Goal: Information Seeking & Learning: Learn about a topic

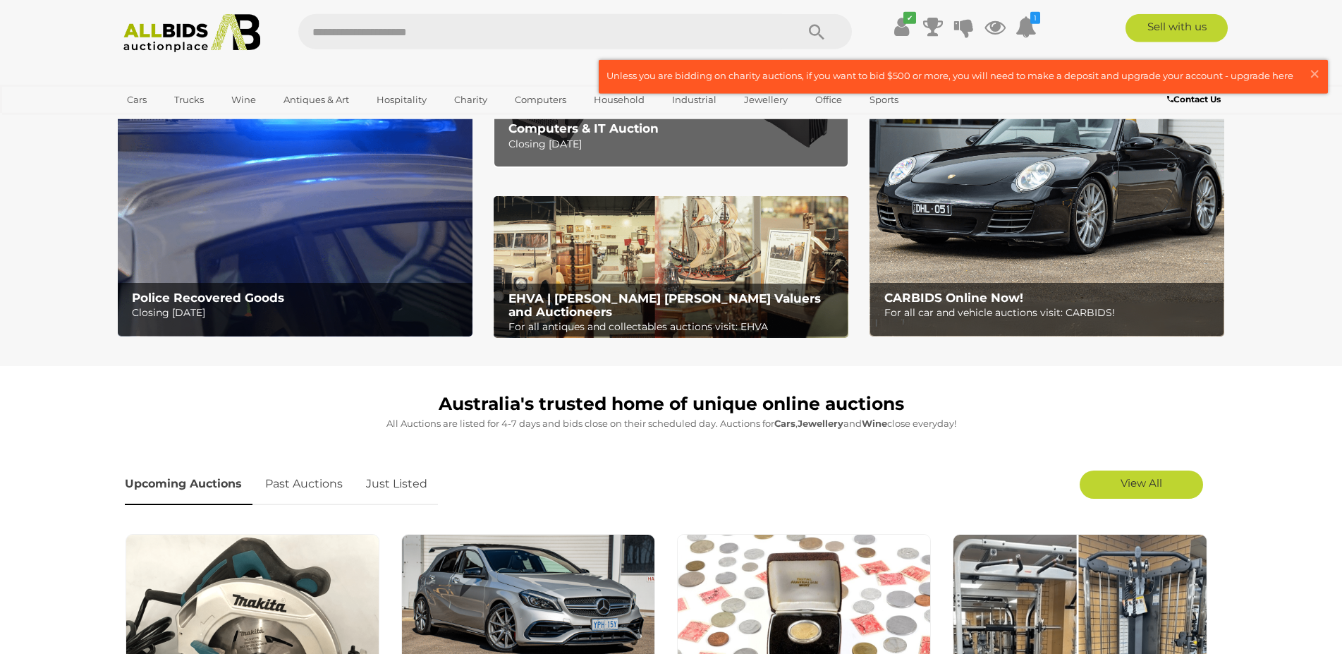
scroll to position [72, 0]
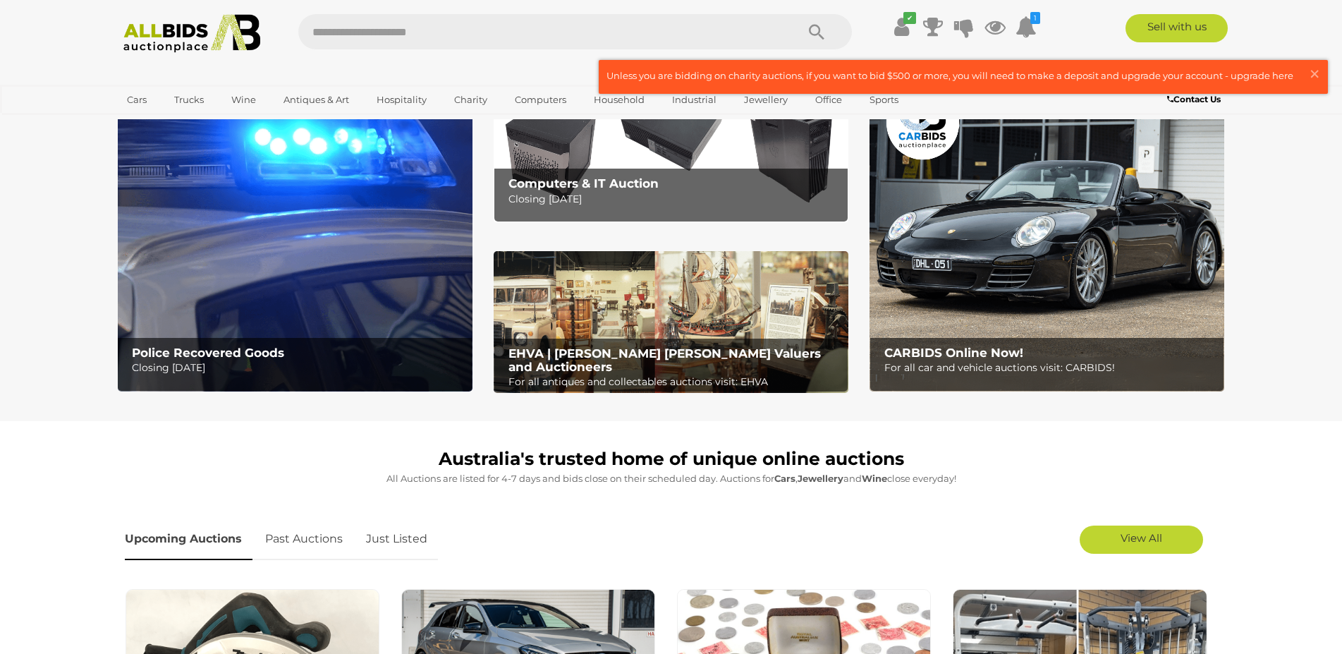
click at [310, 545] on link "Past Auctions" at bounding box center [304, 539] width 99 height 42
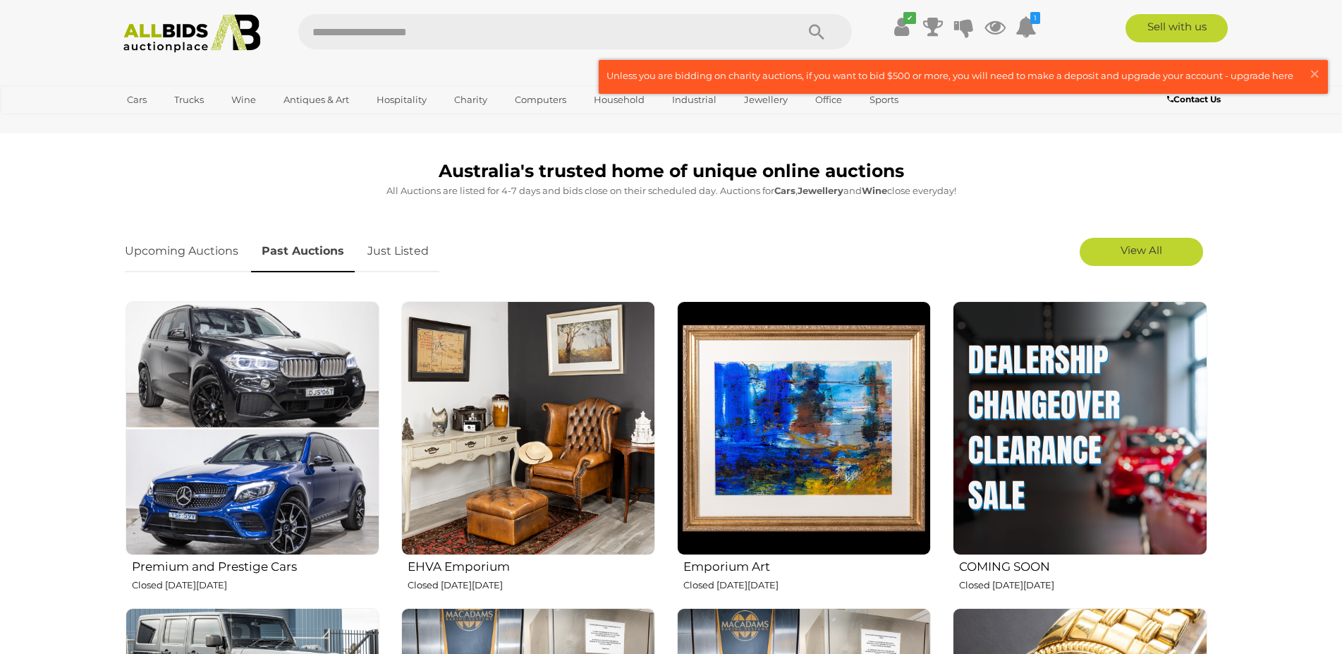
scroll to position [720, 0]
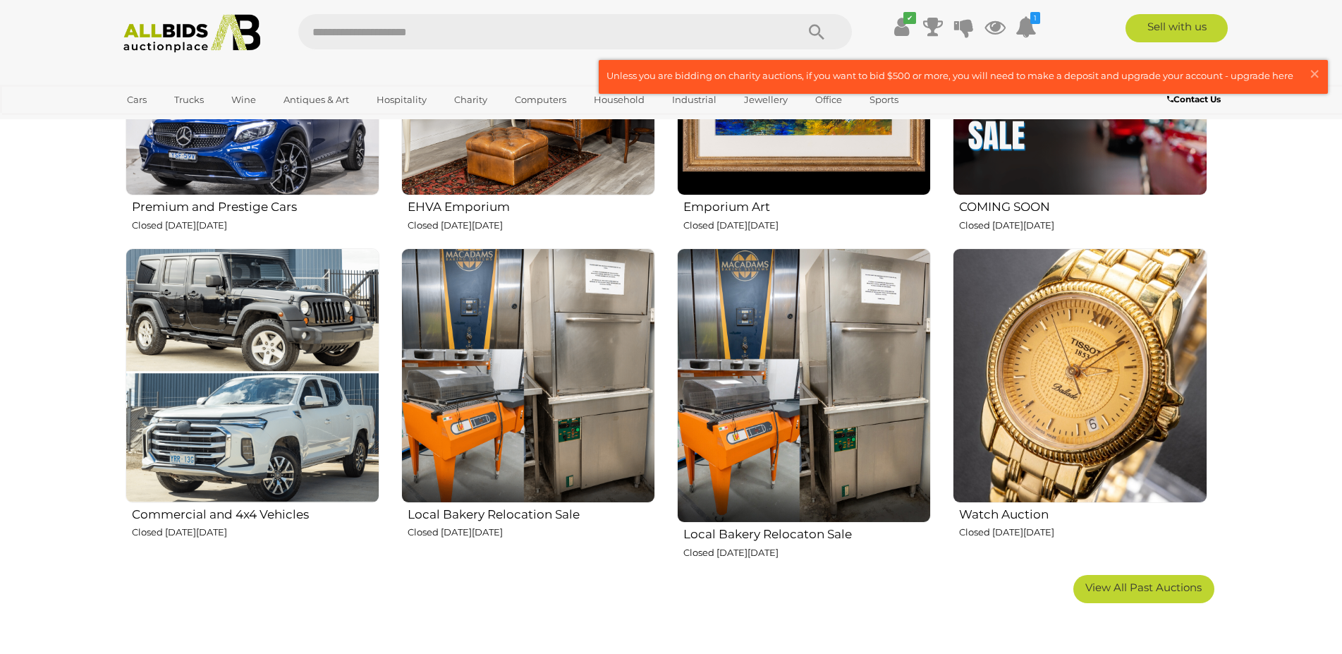
click at [612, 403] on img at bounding box center [528, 375] width 254 height 254
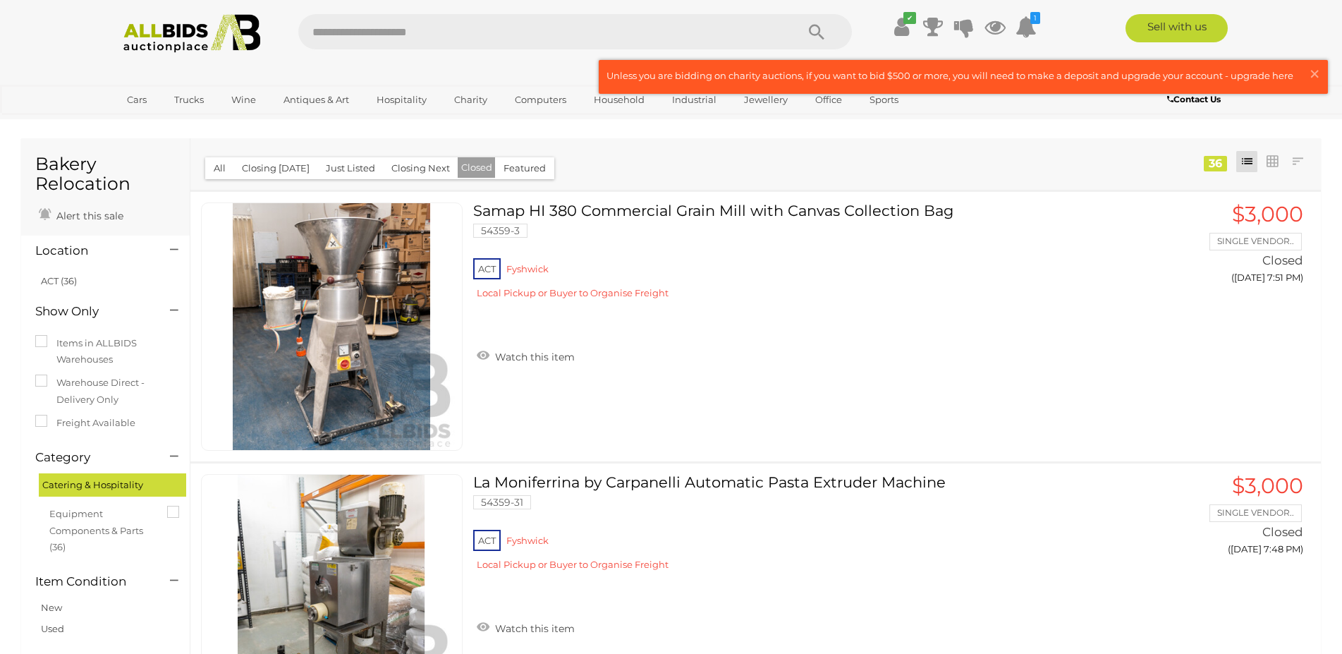
click at [214, 43] on img at bounding box center [192, 33] width 153 height 39
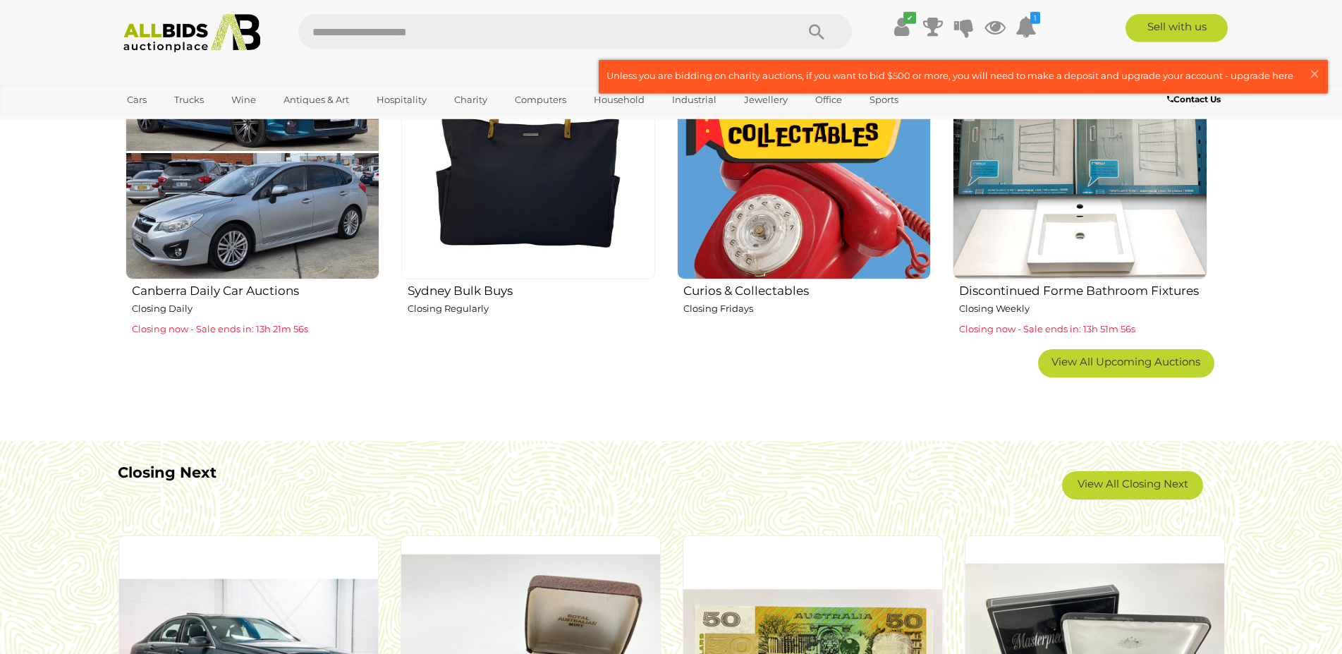
scroll to position [1007, 0]
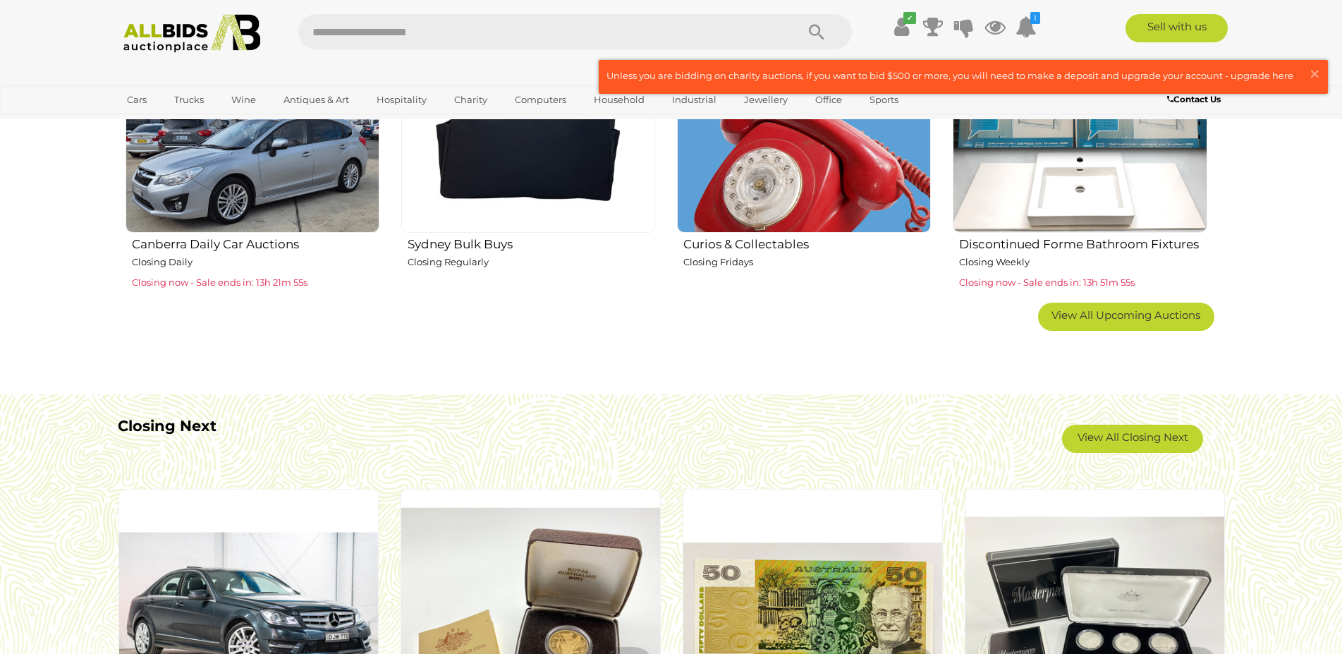
click at [1099, 184] on img at bounding box center [1080, 105] width 254 height 254
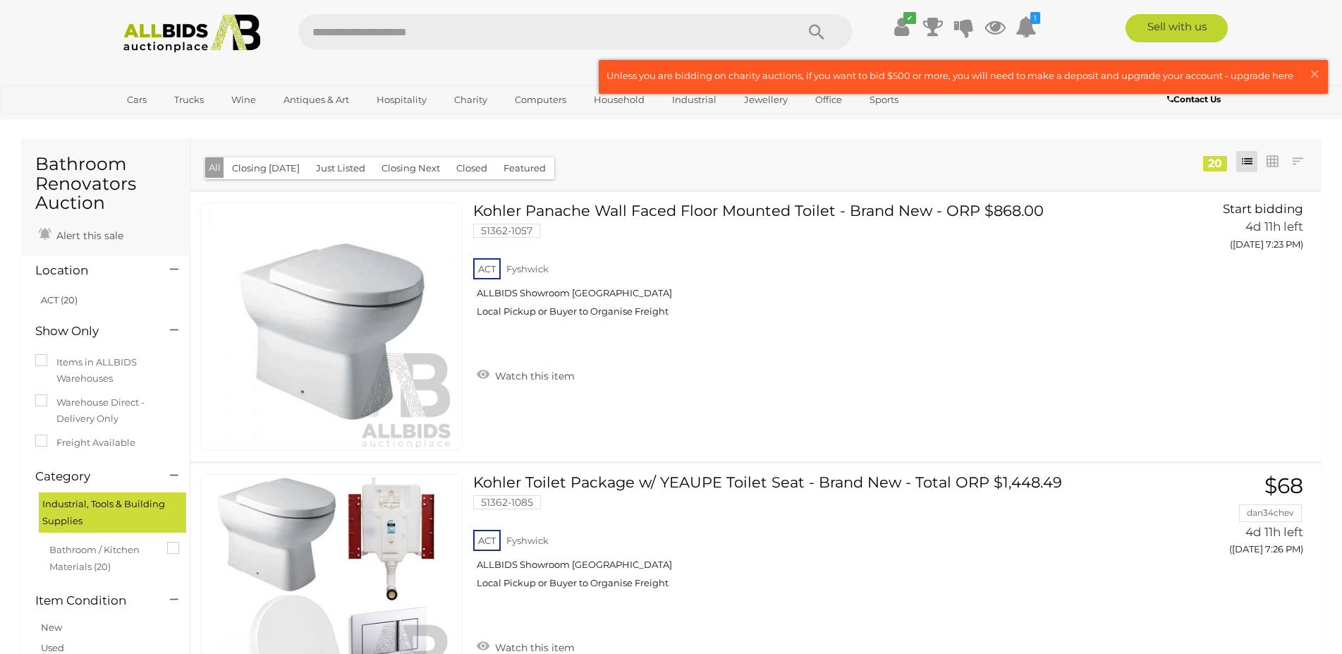
click at [469, 173] on button "Closed" at bounding box center [472, 168] width 48 height 22
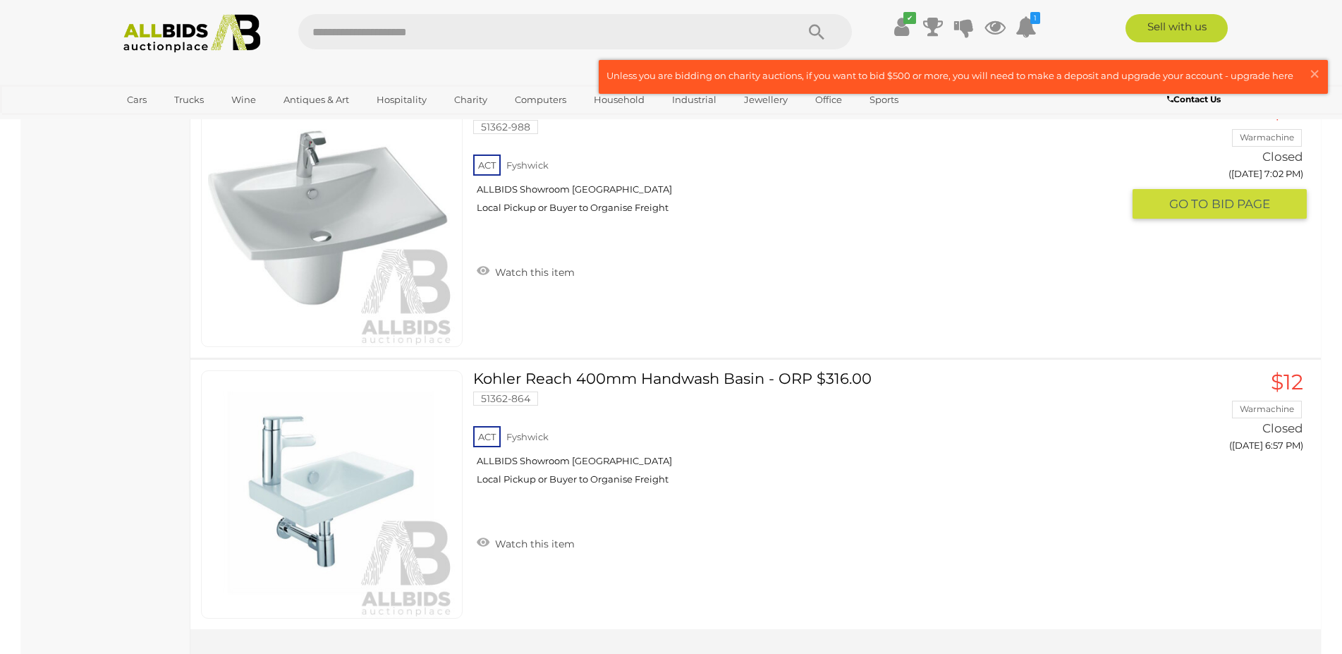
scroll to position [8706, 0]
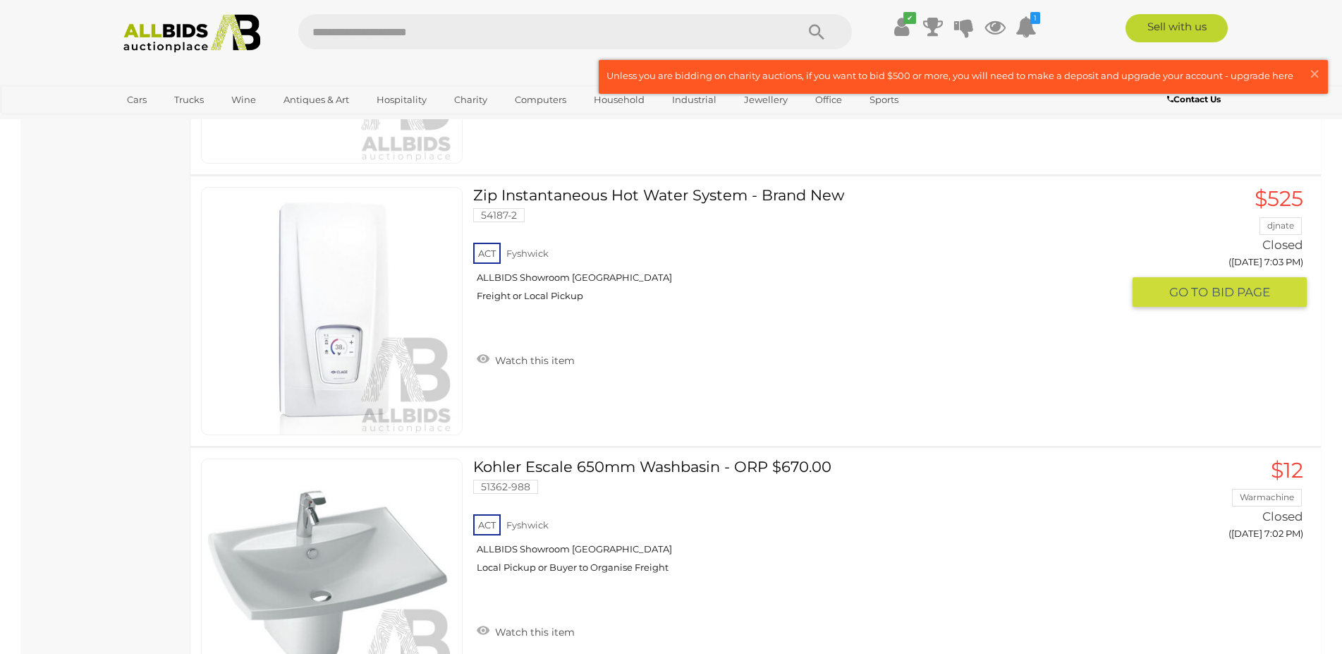
click at [403, 277] on link at bounding box center [332, 311] width 262 height 248
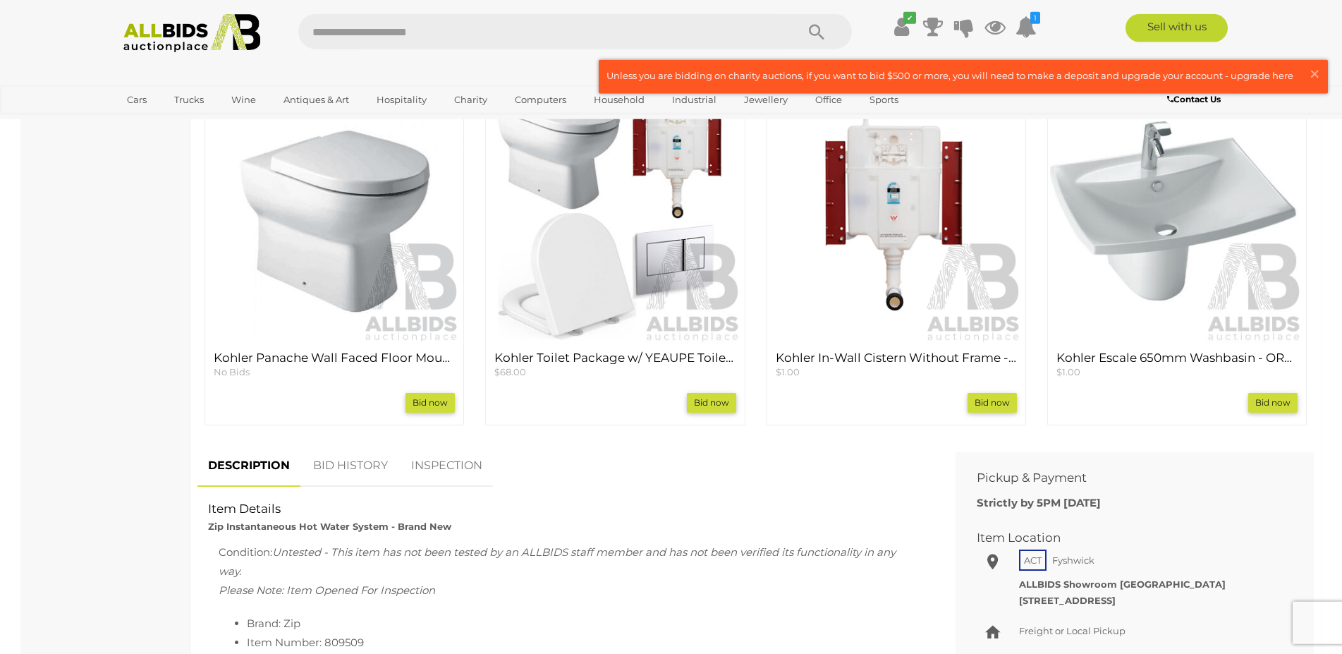
scroll to position [648, 0]
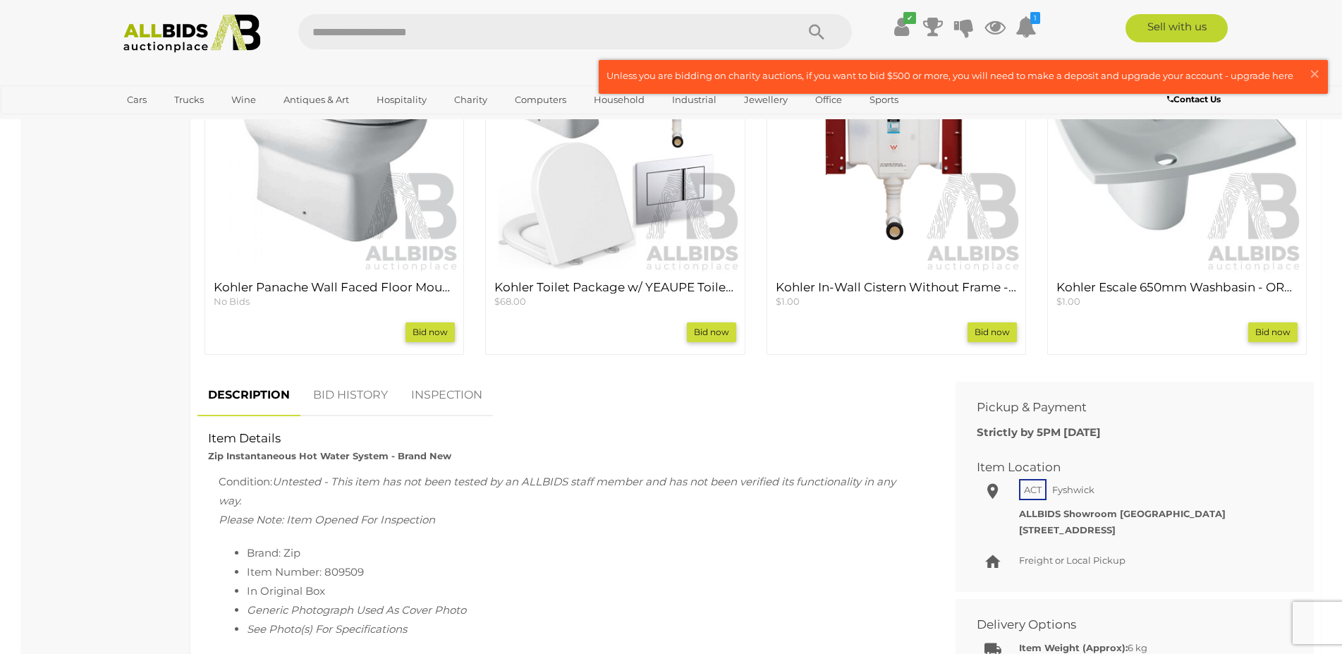
click at [416, 413] on link "INSPECTION" at bounding box center [447, 396] width 92 height 42
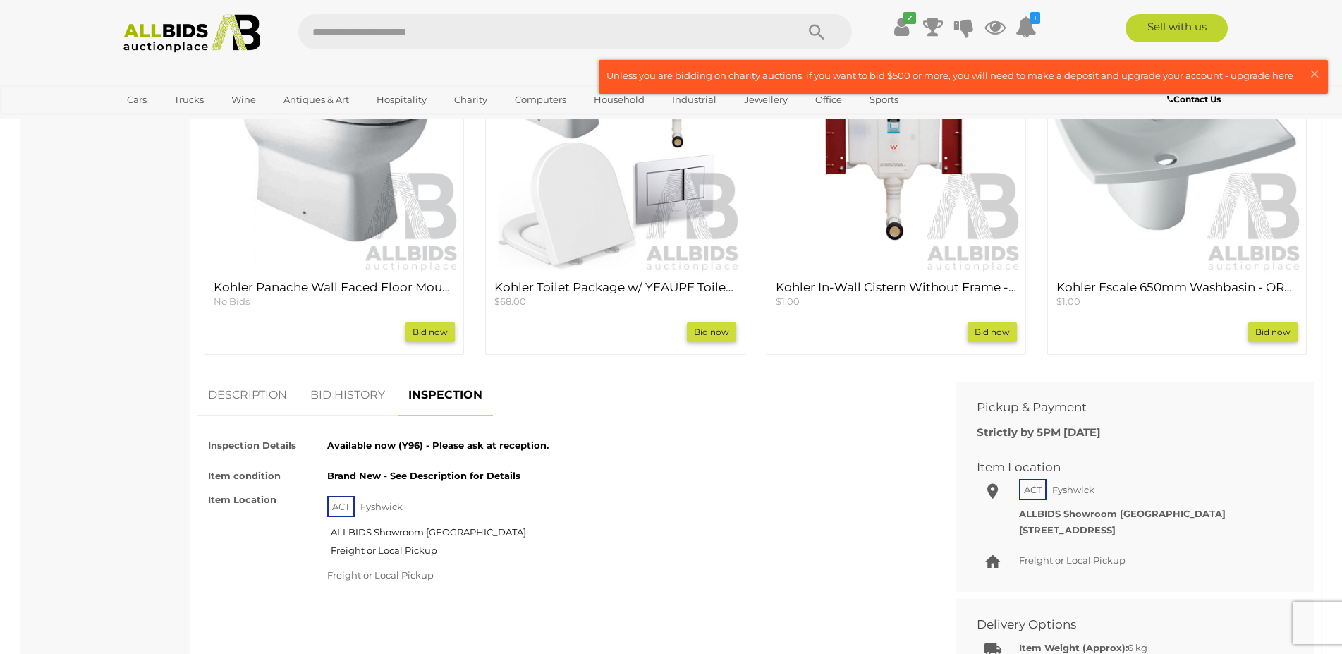
click at [377, 417] on div "Item Details Zip Instantaneous Hot Water System - Brand New Condition: Untested…" at bounding box center [566, 430] width 737 height 28
click at [362, 407] on link "BID HISTORY" at bounding box center [348, 396] width 96 height 42
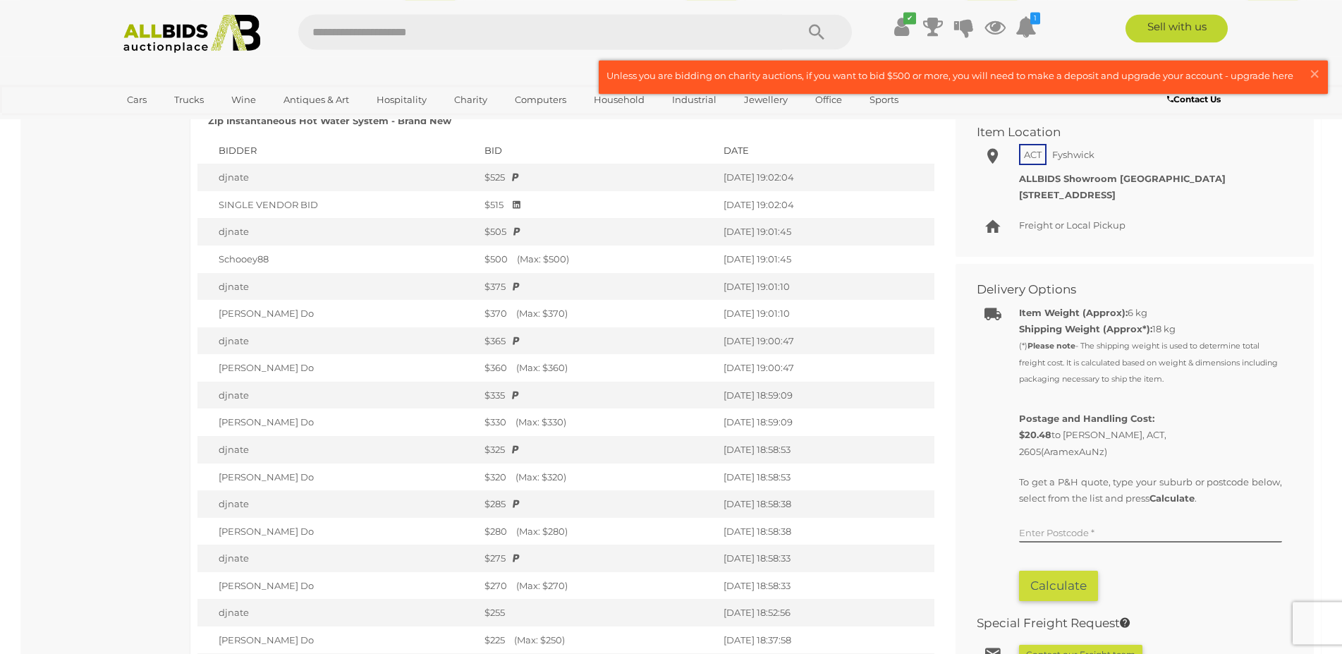
scroll to position [1007, 0]
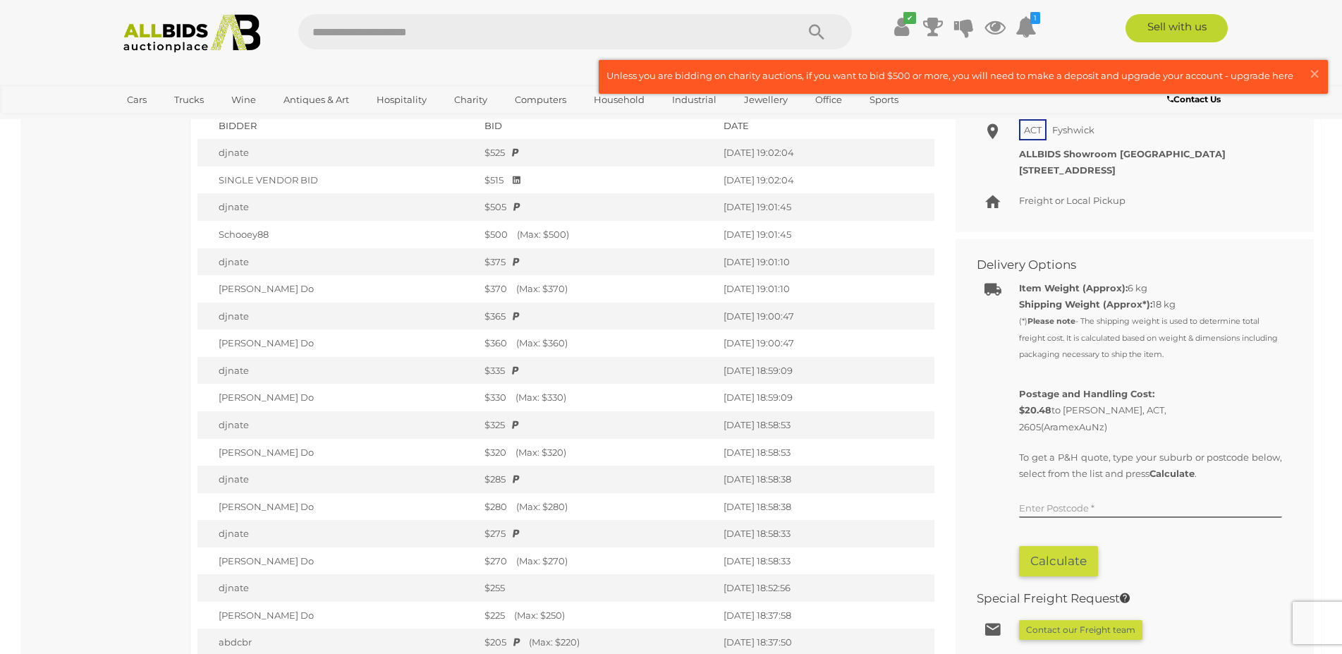
click at [204, 42] on img at bounding box center [192, 33] width 153 height 39
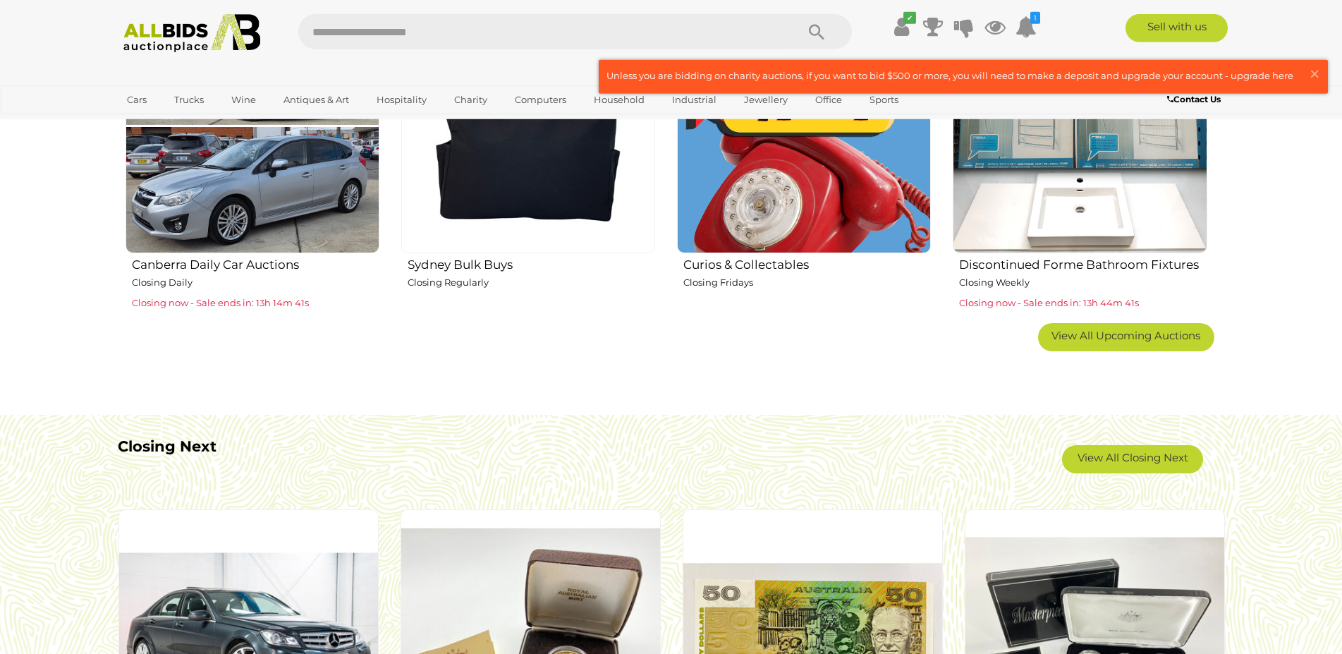
scroll to position [791, 0]
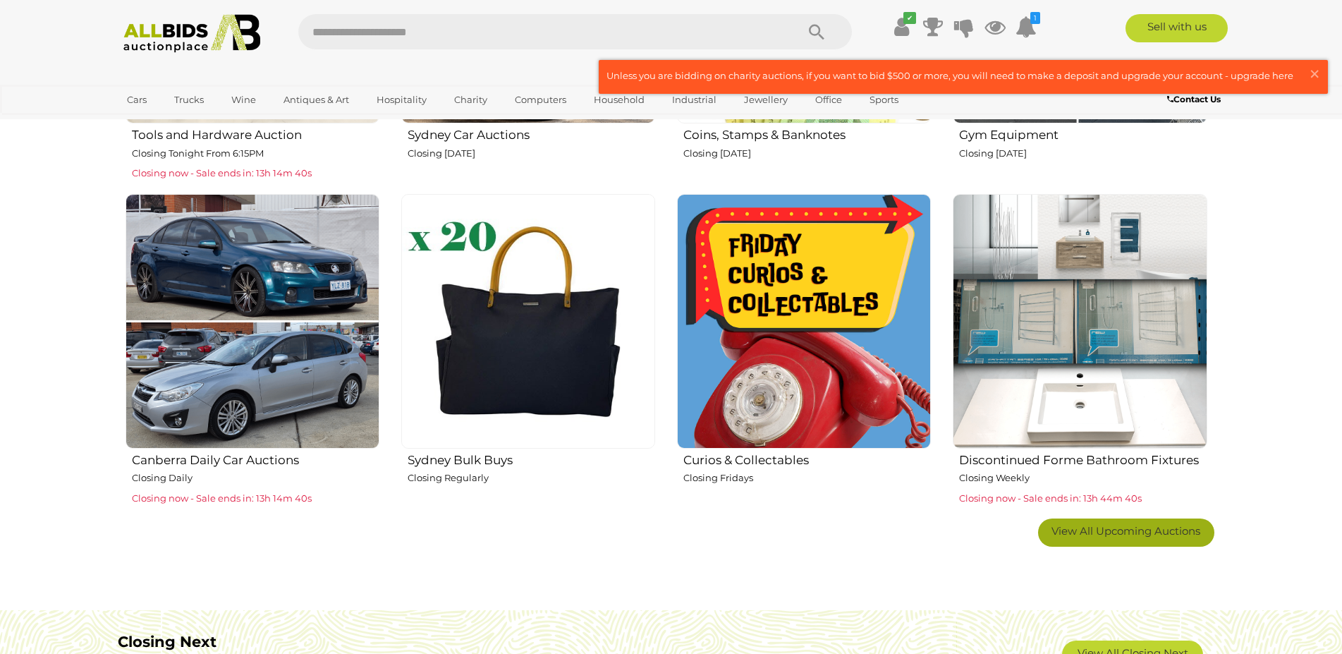
click at [1075, 521] on link "View All Upcoming Auctions" at bounding box center [1126, 532] width 176 height 28
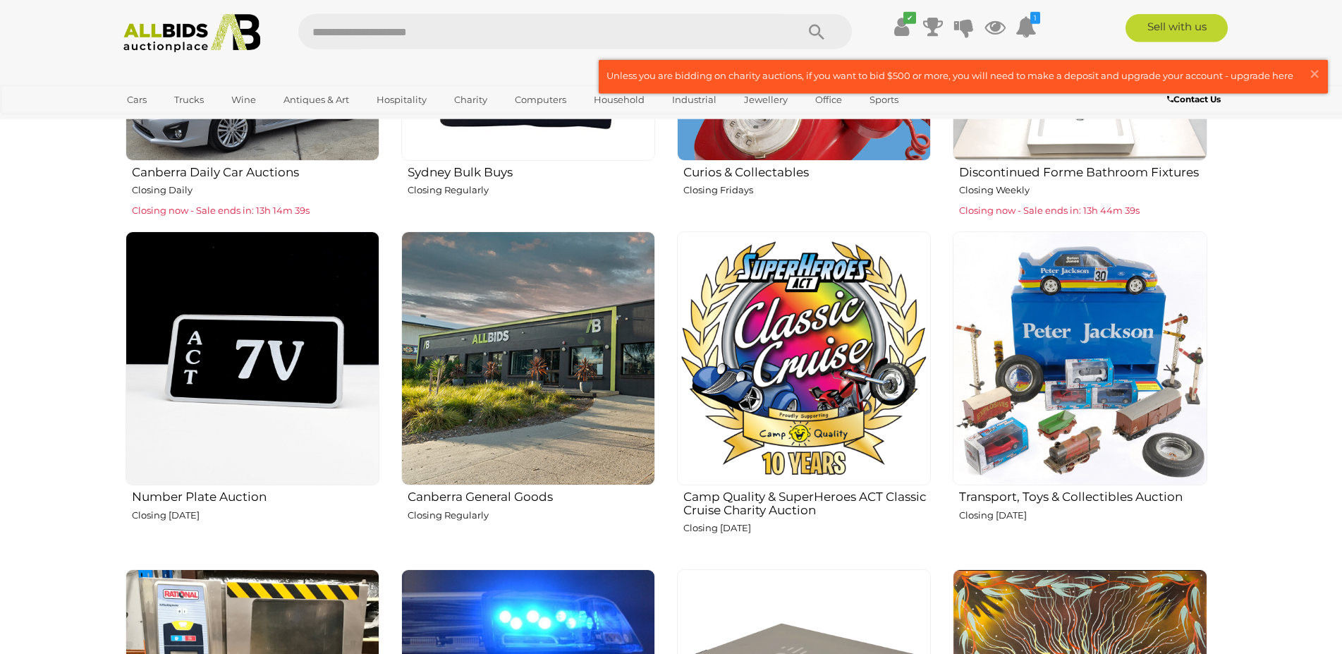
scroll to position [935, 0]
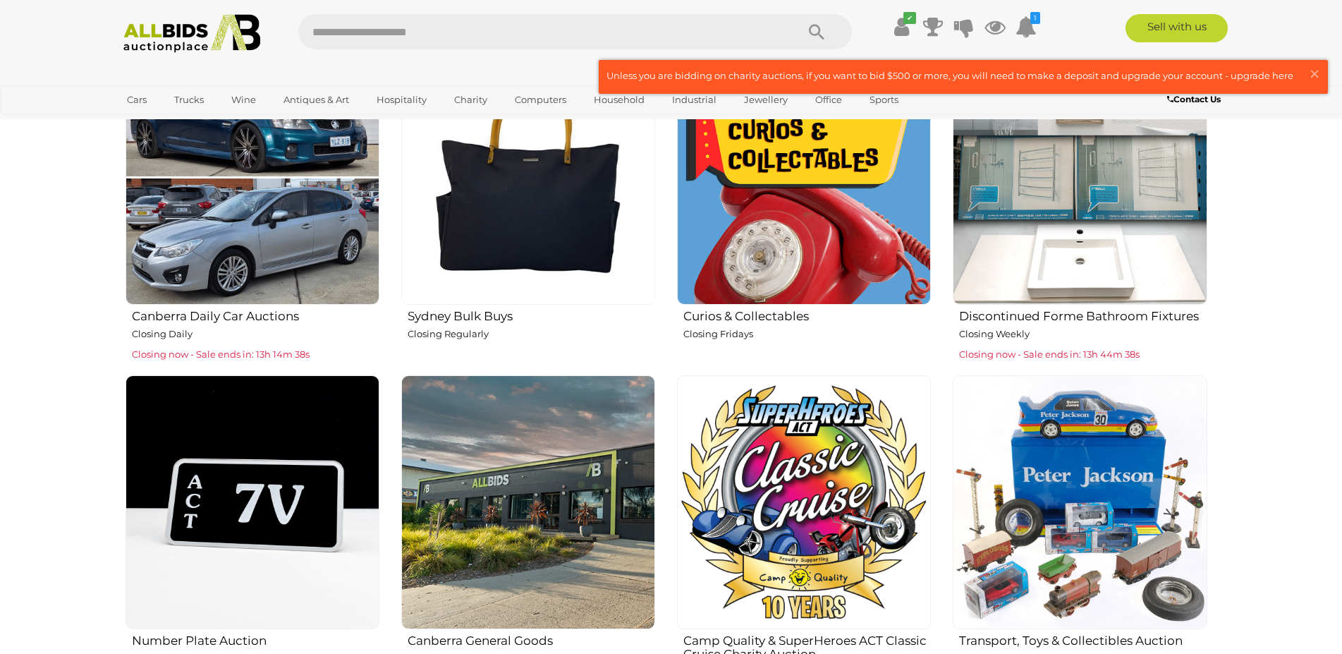
click at [1146, 245] on img at bounding box center [1080, 177] width 254 height 254
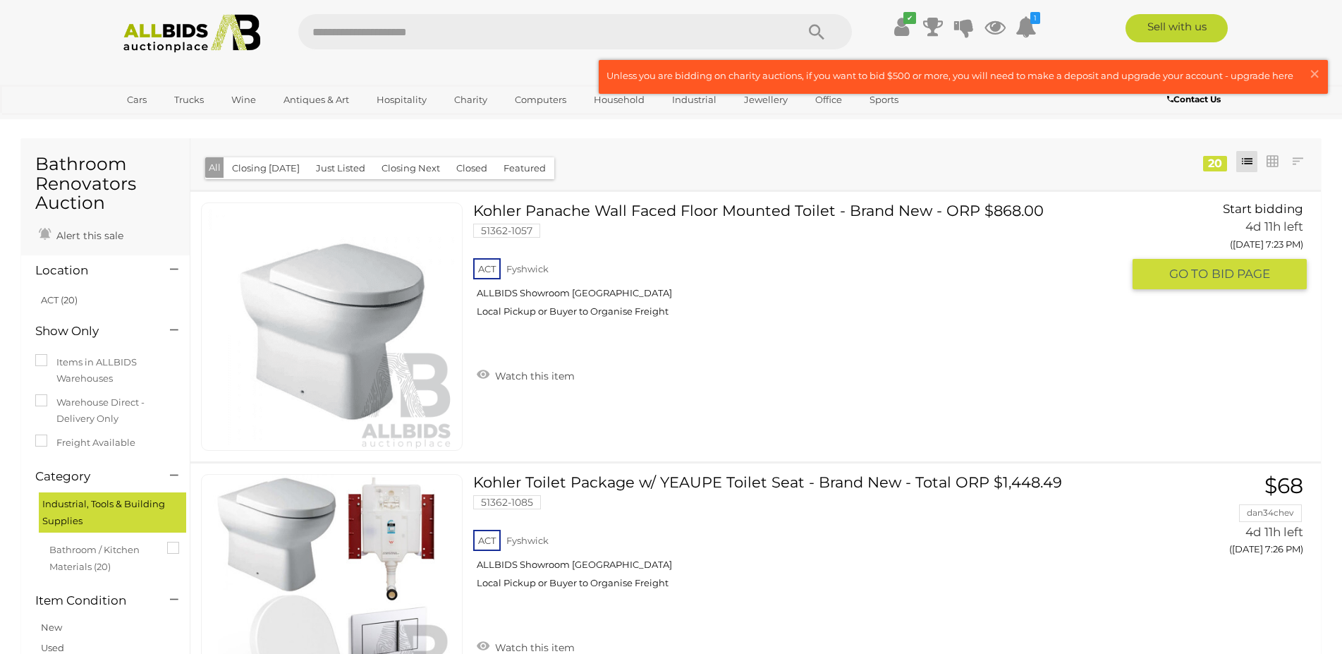
drag, startPoint x: 167, startPoint y: 389, endPoint x: 181, endPoint y: 126, distance: 264.2
click at [183, 24] on img at bounding box center [192, 33] width 153 height 39
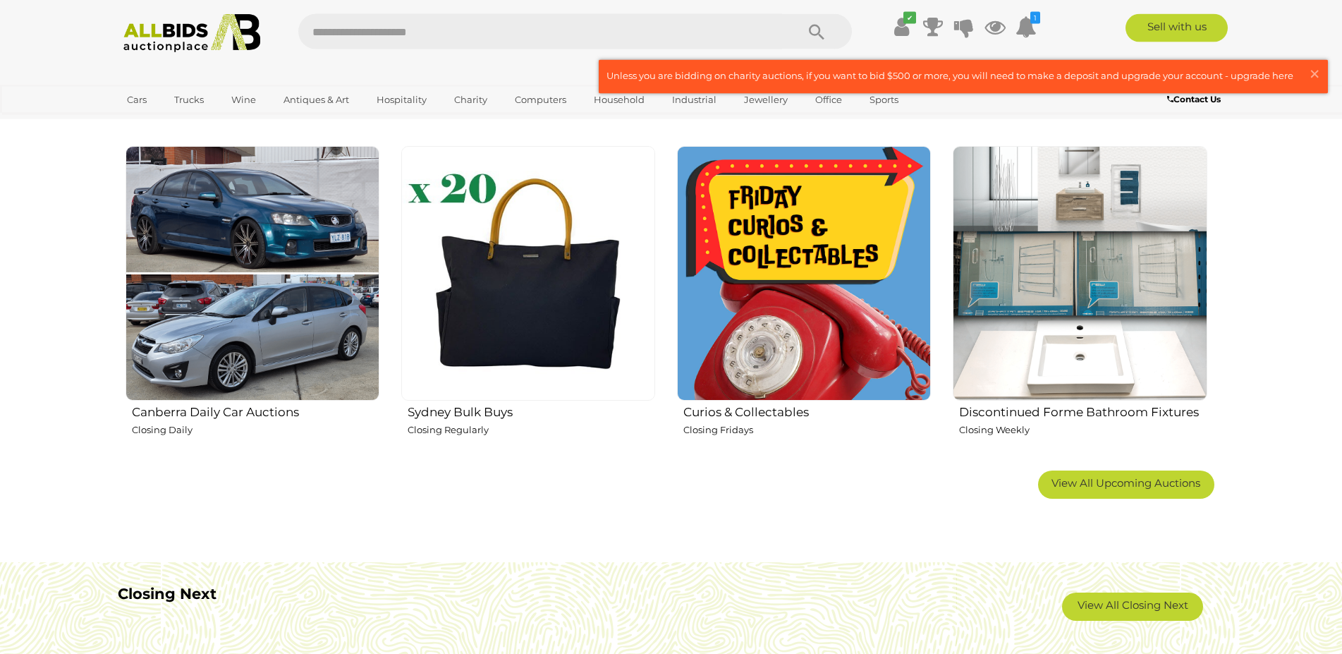
scroll to position [863, 0]
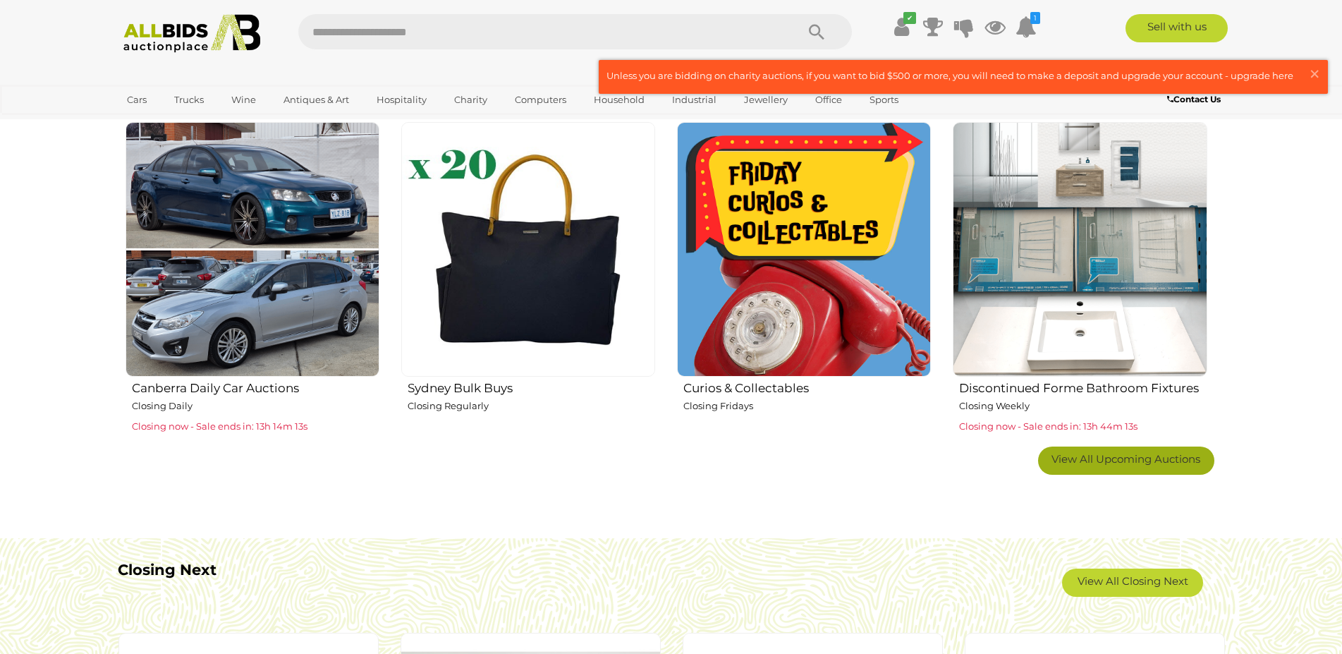
click at [1099, 466] on link "View All Upcoming Auctions" at bounding box center [1126, 461] width 176 height 28
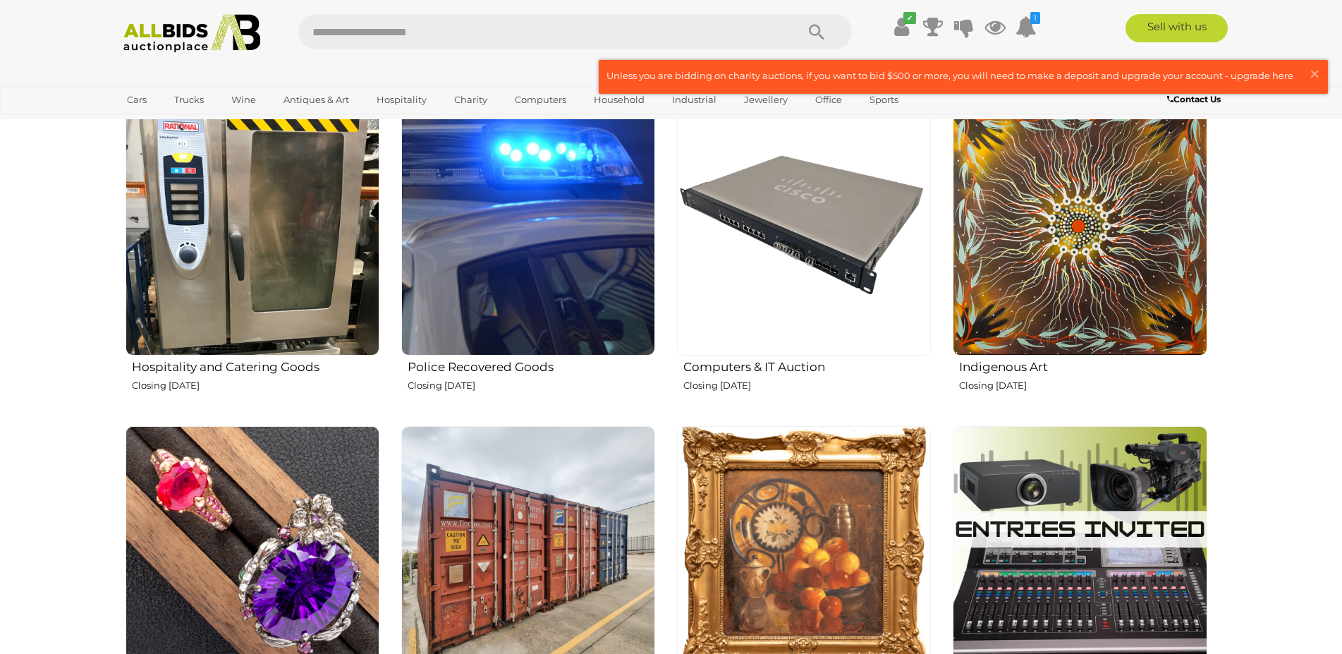
scroll to position [1583, 0]
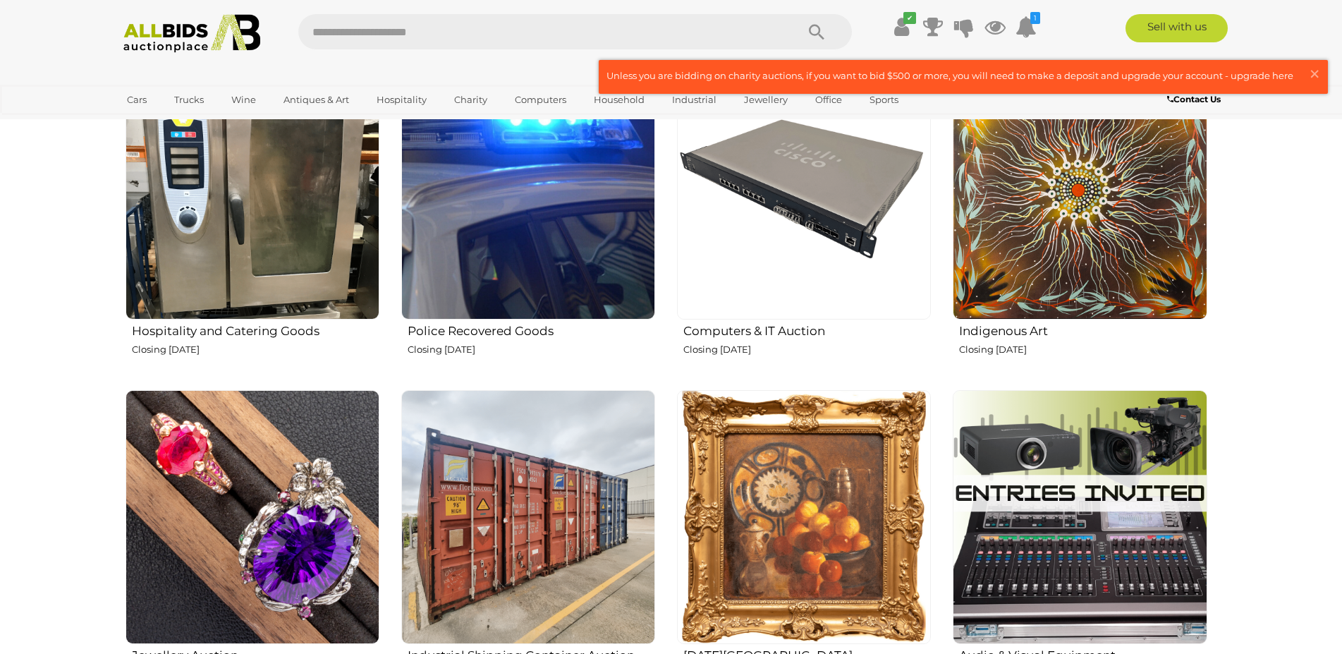
click at [295, 296] on img at bounding box center [253, 193] width 254 height 254
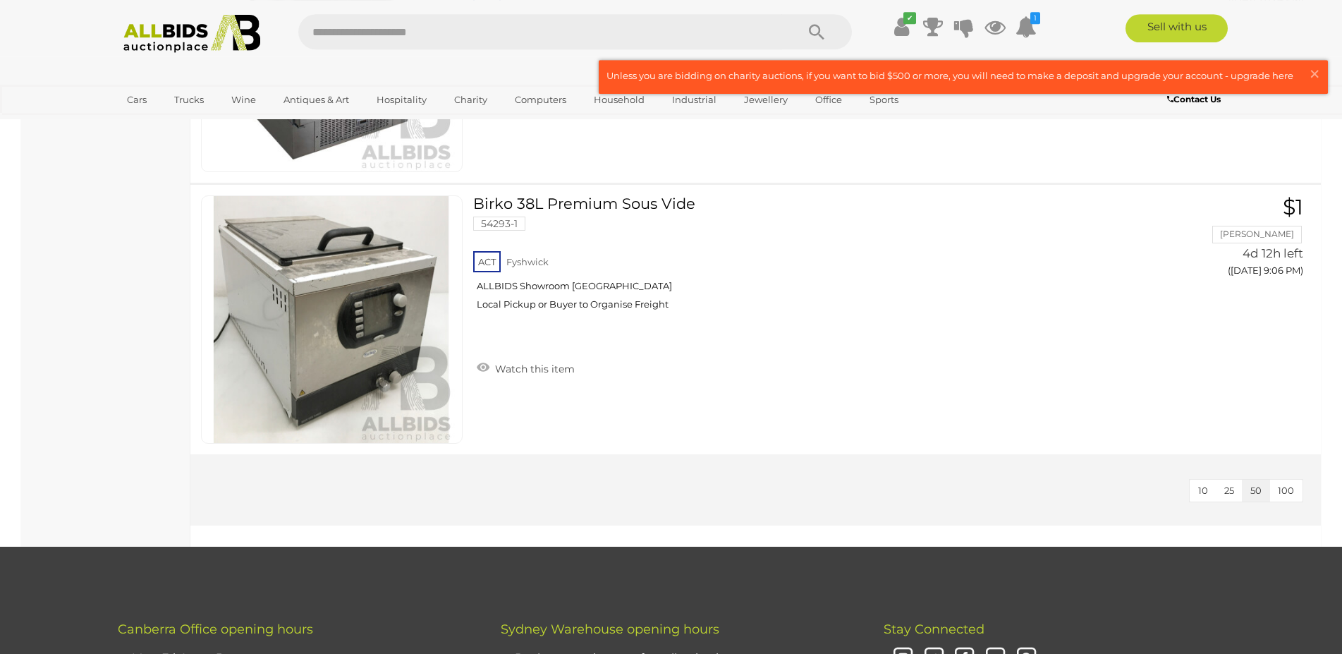
scroll to position [1367, 0]
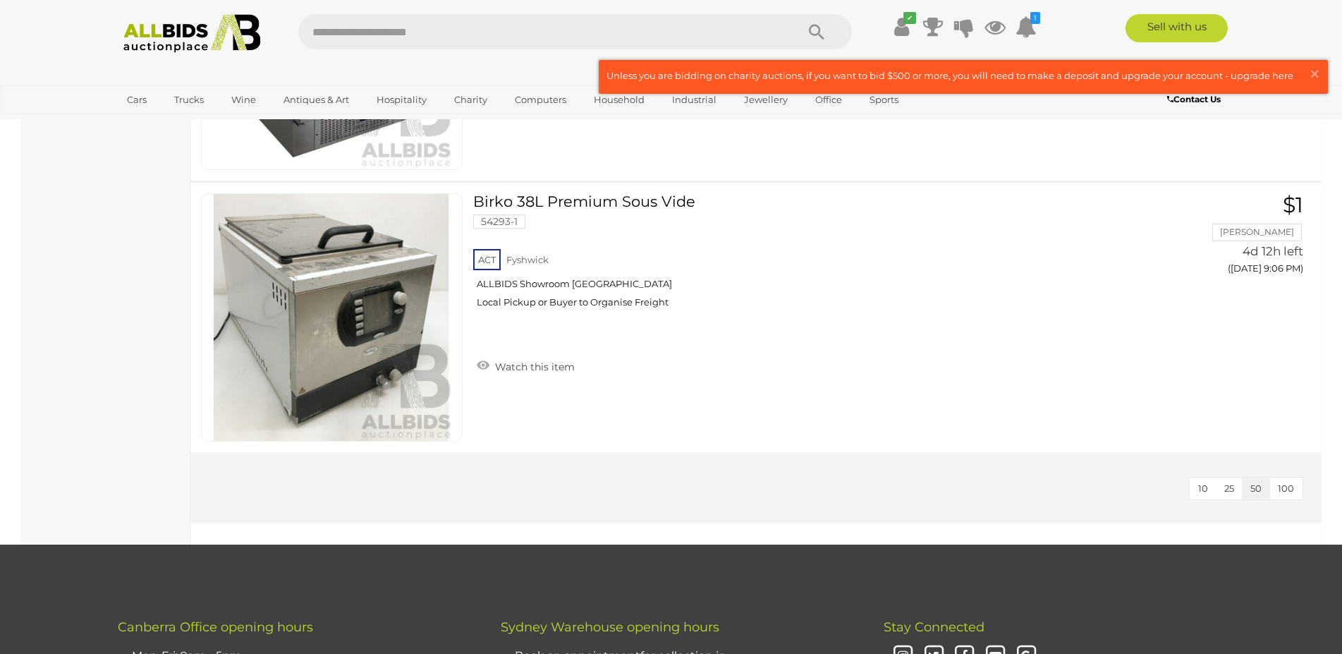
click at [226, 51] on img at bounding box center [192, 33] width 153 height 39
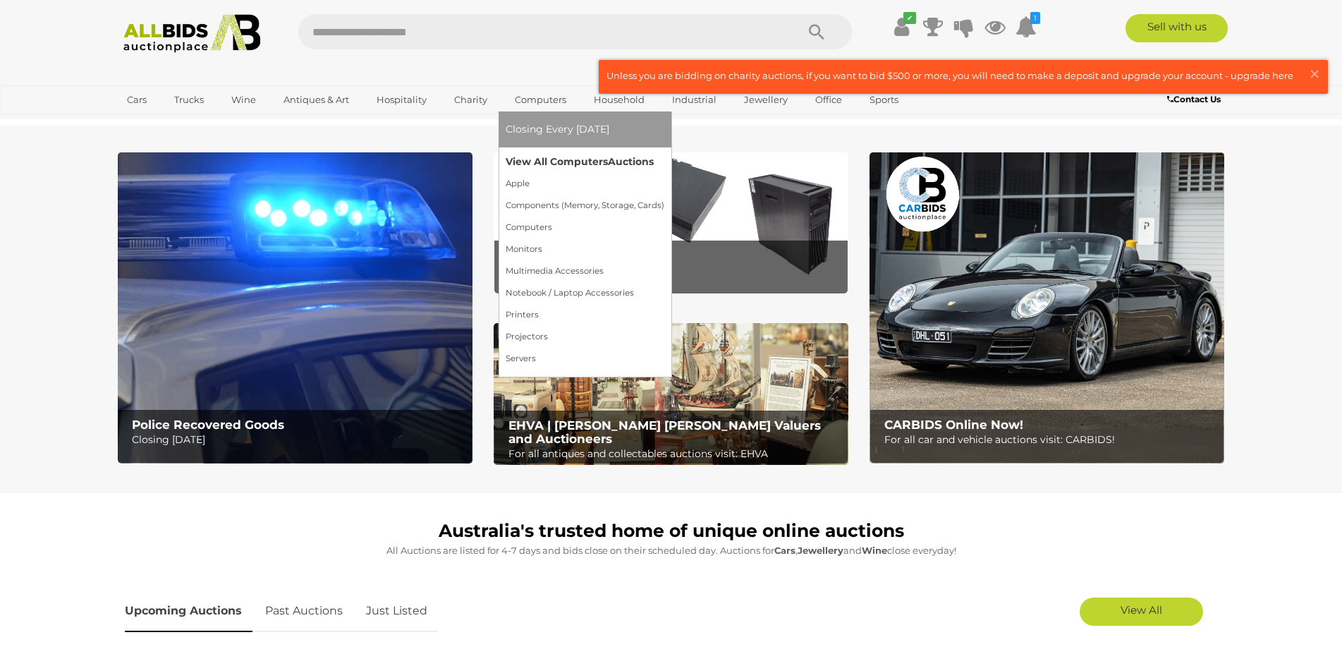
click at [522, 156] on link "View All Computers Auctions" at bounding box center [585, 162] width 159 height 22
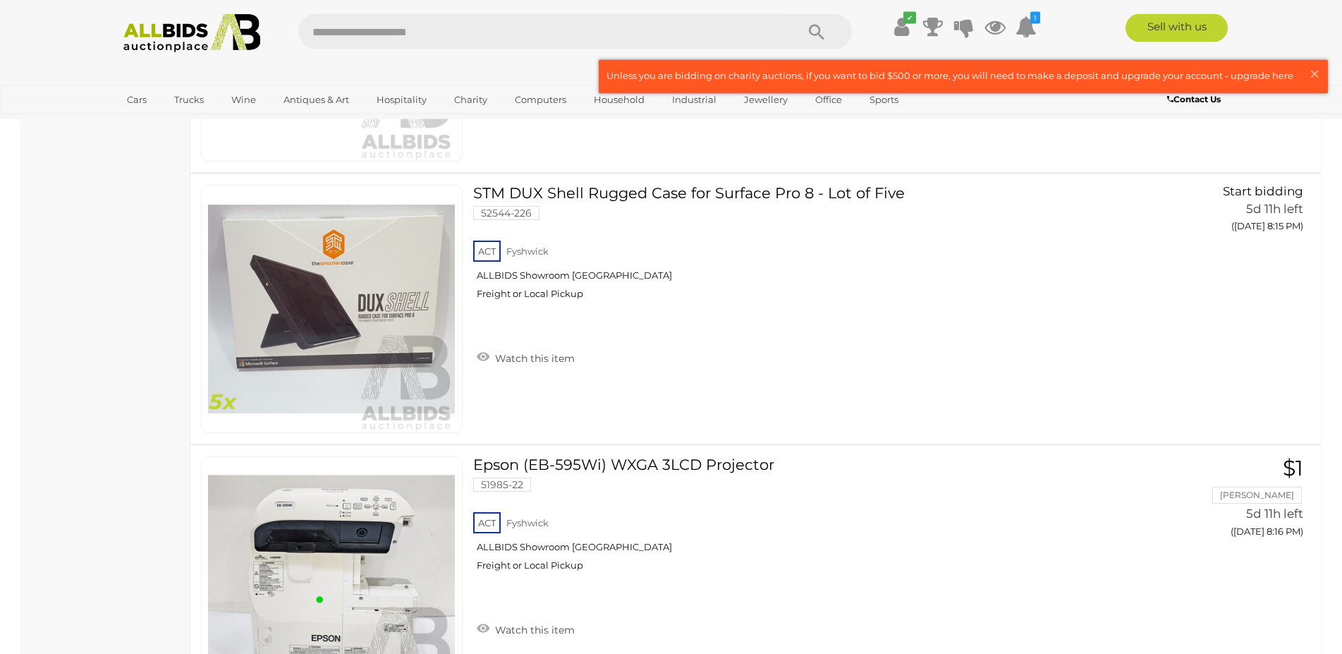
scroll to position [12591, 0]
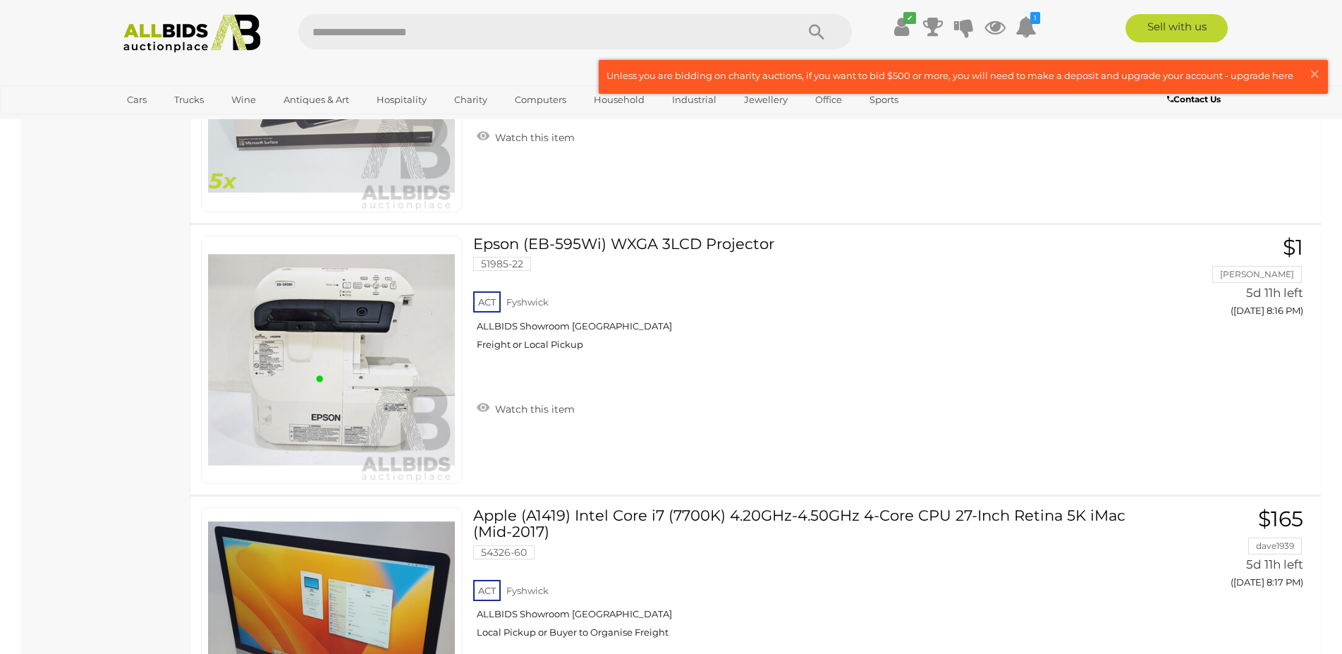
click at [262, 52] on img at bounding box center [192, 33] width 153 height 39
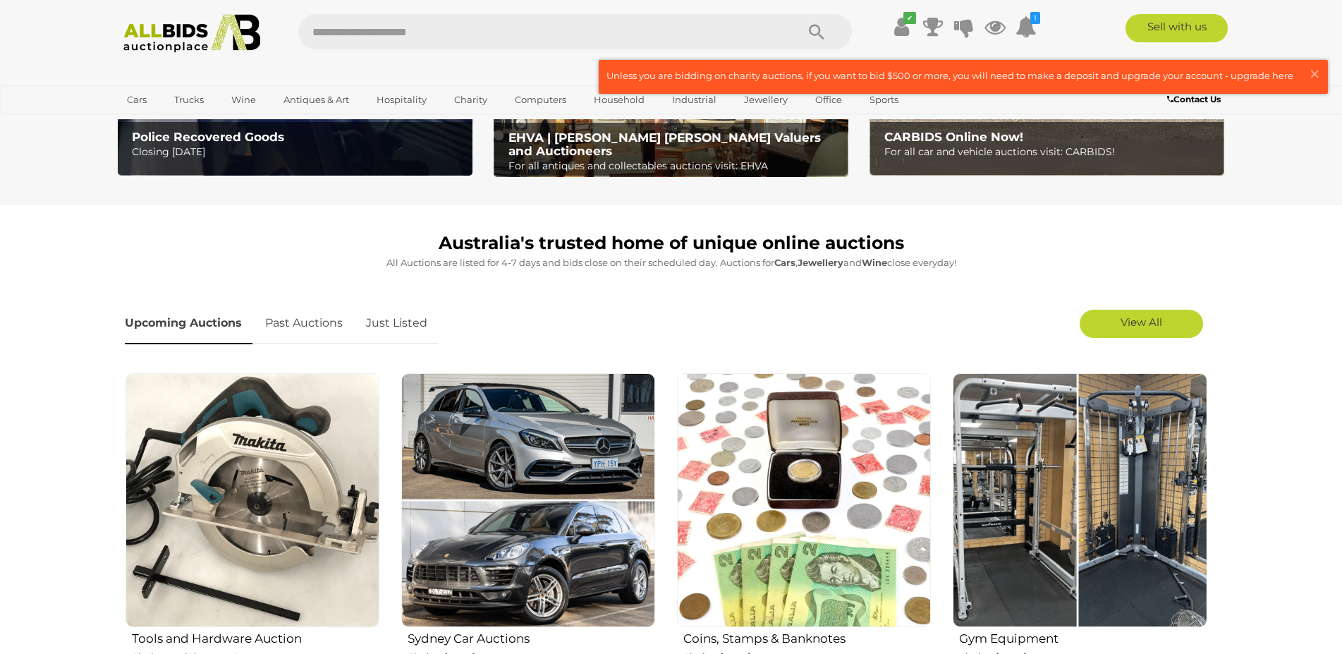
scroll to position [648, 0]
